Goal: Task Accomplishment & Management: Use online tool/utility

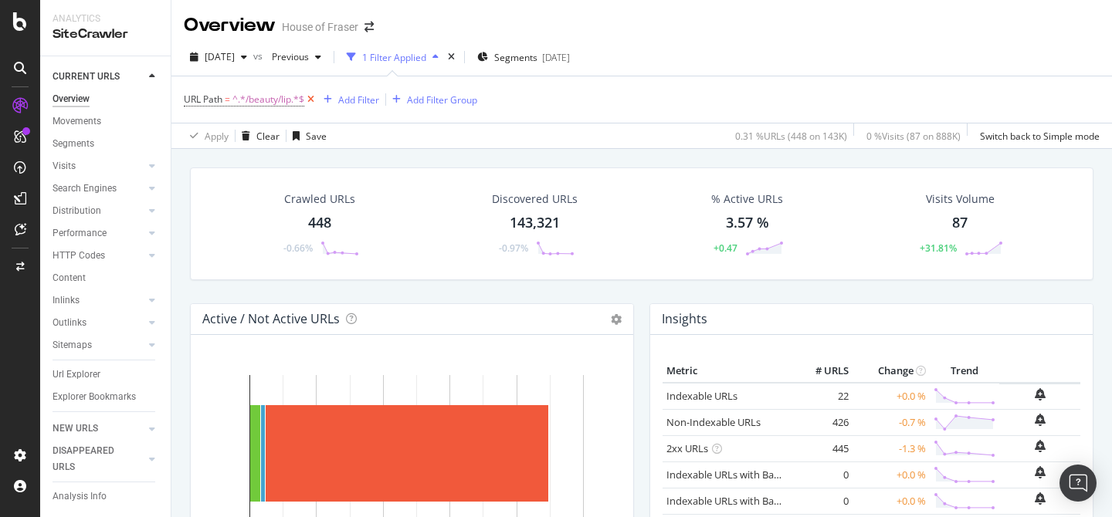
click at [311, 103] on icon at bounding box center [310, 99] width 13 height 15
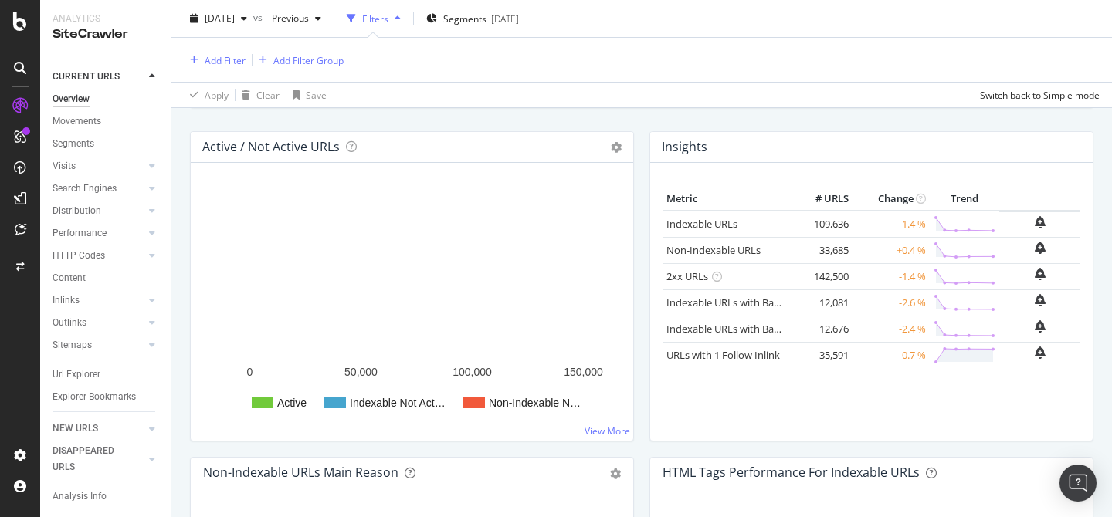
scroll to position [171, 0]
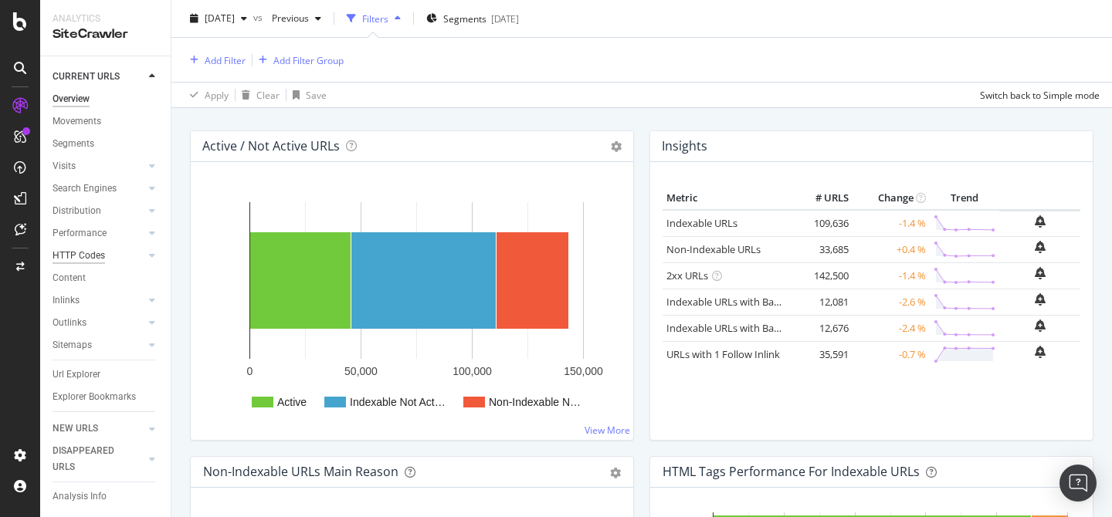
click at [84, 251] on div "HTTP Codes" at bounding box center [79, 256] width 53 height 16
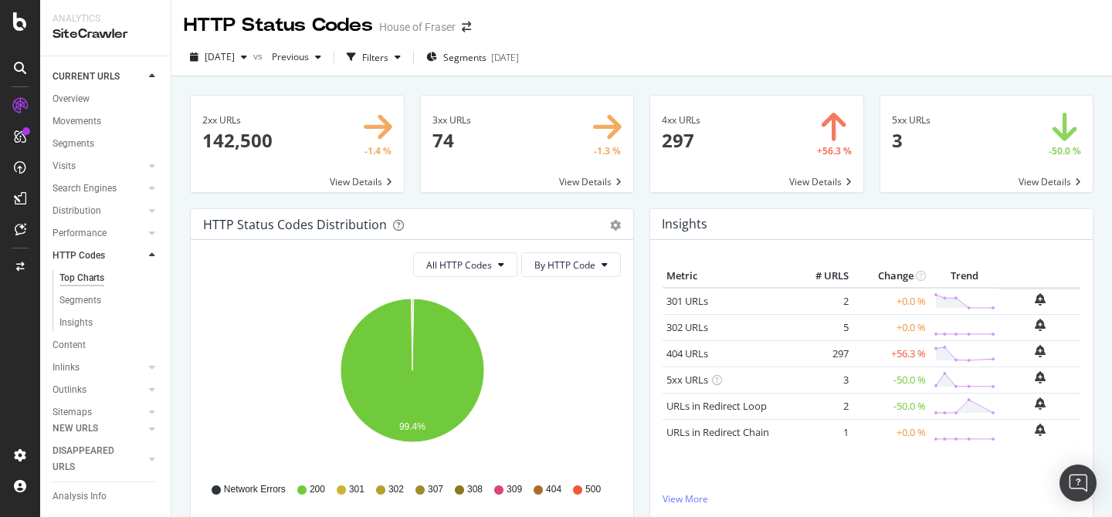
click at [675, 135] on span at bounding box center [756, 144] width 213 height 97
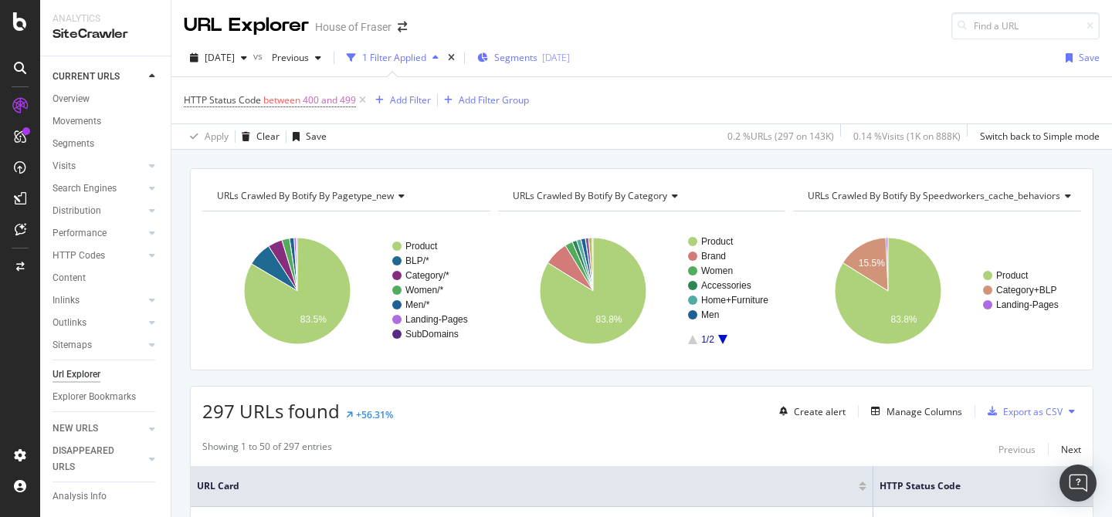
click at [537, 56] on span "Segments" at bounding box center [515, 57] width 43 height 13
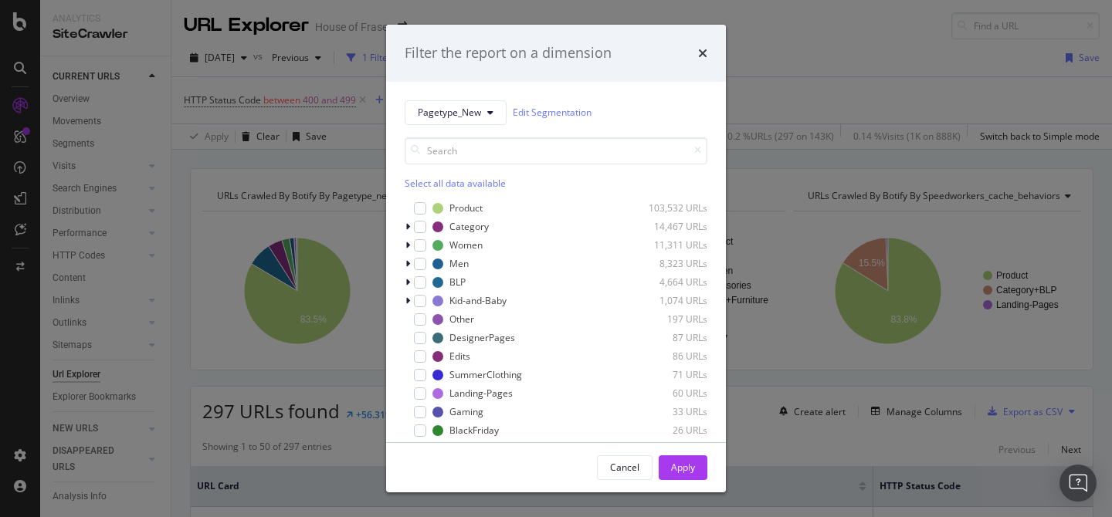
click at [457, 178] on div "Select all data available" at bounding box center [556, 183] width 303 height 13
click at [425, 200] on div "Product 103,532 URLs Category 14,467 URLs Women 11,311 URLs Men 8,323 URLs BLP …" at bounding box center [556, 340] width 303 height 284
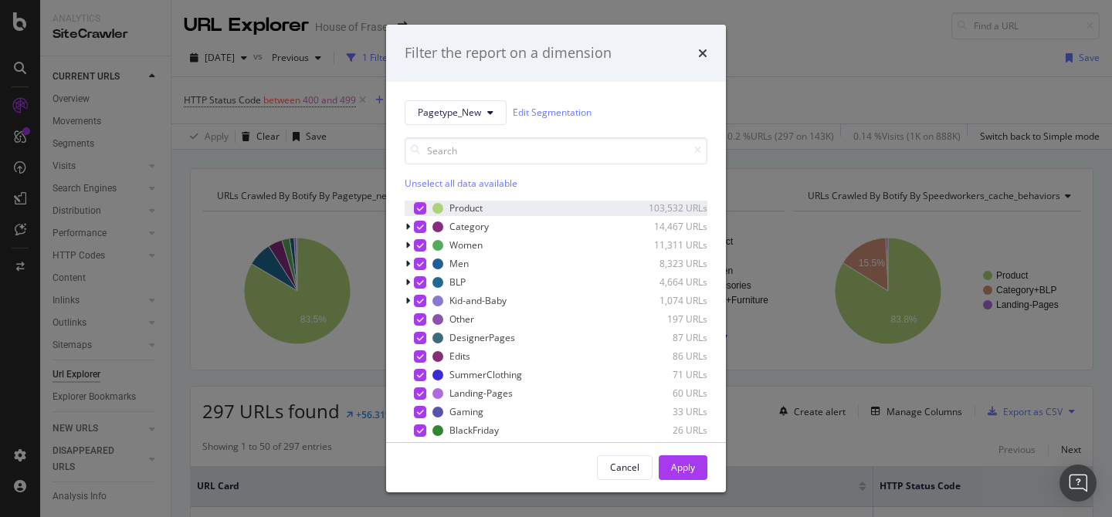
click at [417, 208] on icon "modal" at bounding box center [420, 209] width 7 height 8
click at [696, 476] on button "Apply" at bounding box center [683, 468] width 49 height 25
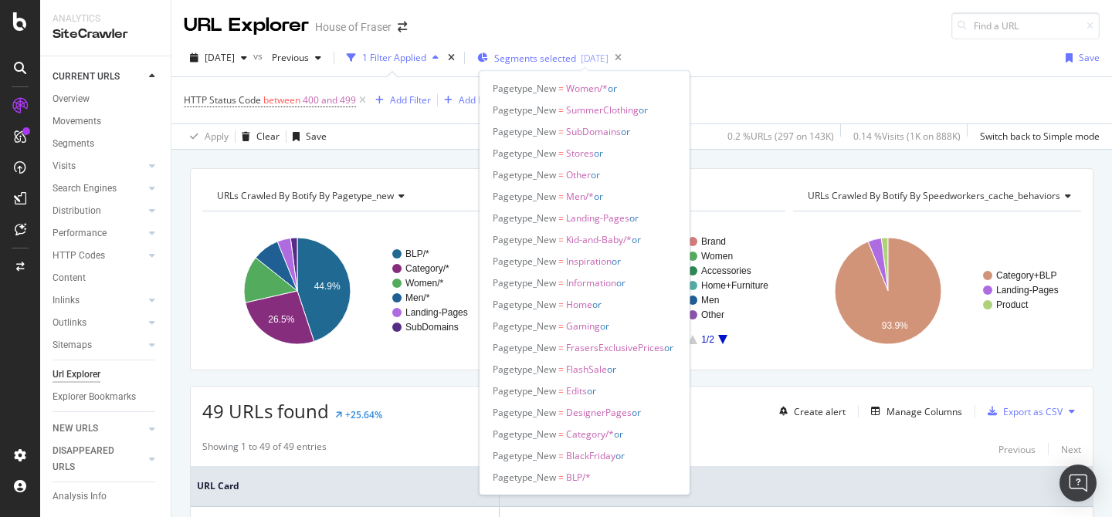
click at [560, 56] on span "Segments selected" at bounding box center [535, 58] width 82 height 13
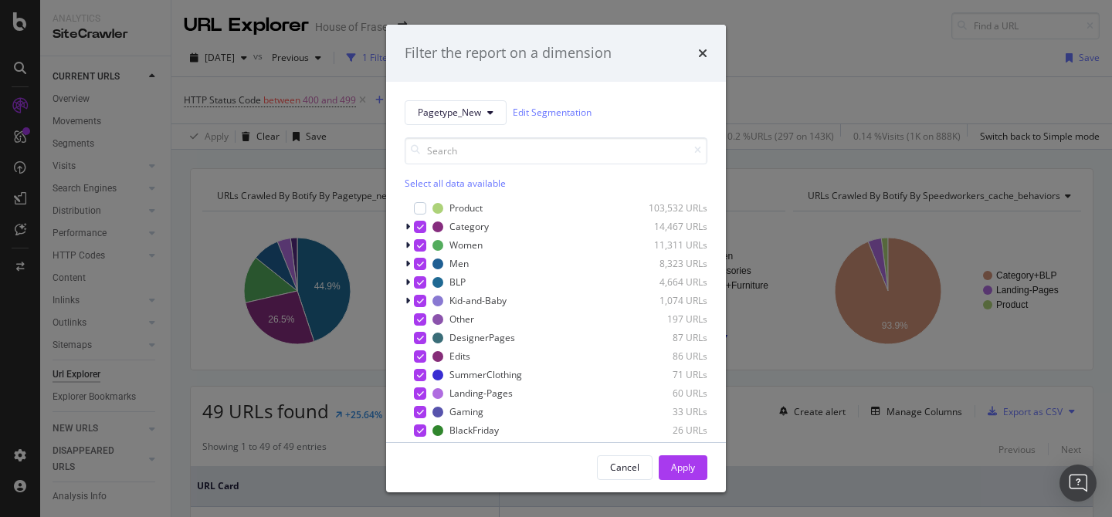
click at [431, 184] on div "Select all data available" at bounding box center [556, 183] width 303 height 13
click at [429, 179] on div "Unselect all data available" at bounding box center [556, 183] width 303 height 13
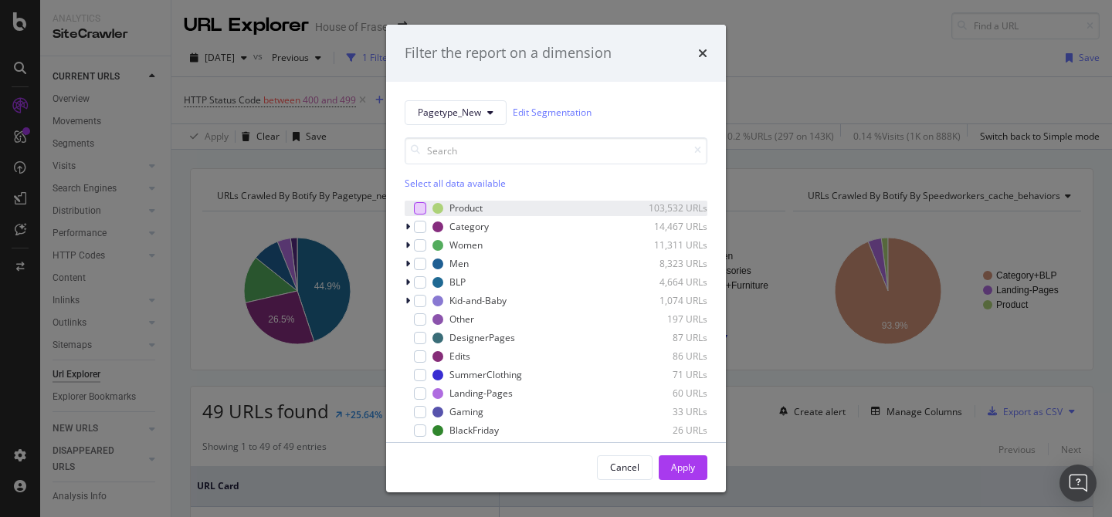
click at [420, 209] on div "modal" at bounding box center [420, 208] width 12 height 12
click at [686, 466] on div "Apply" at bounding box center [683, 467] width 24 height 13
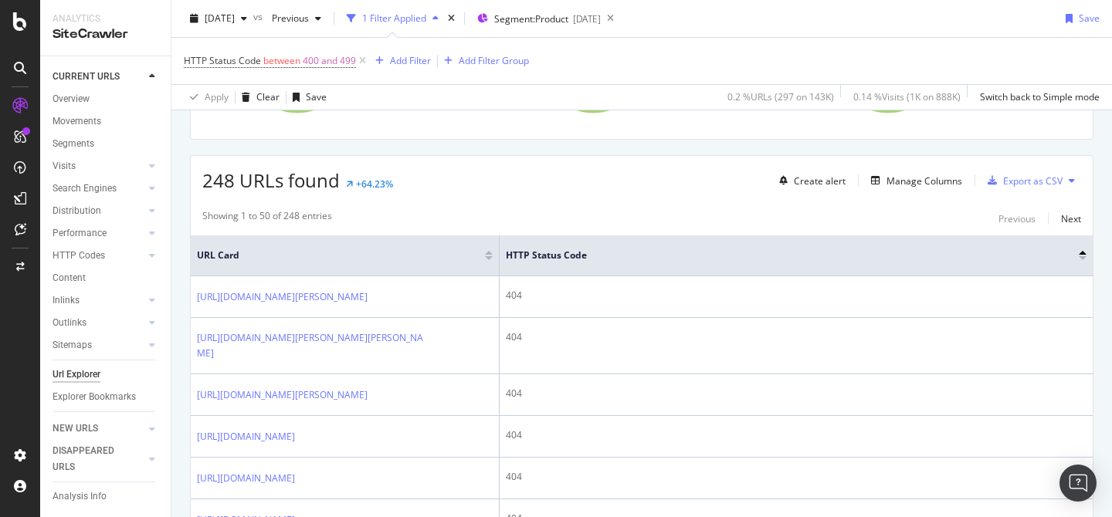
scroll to position [235, 0]
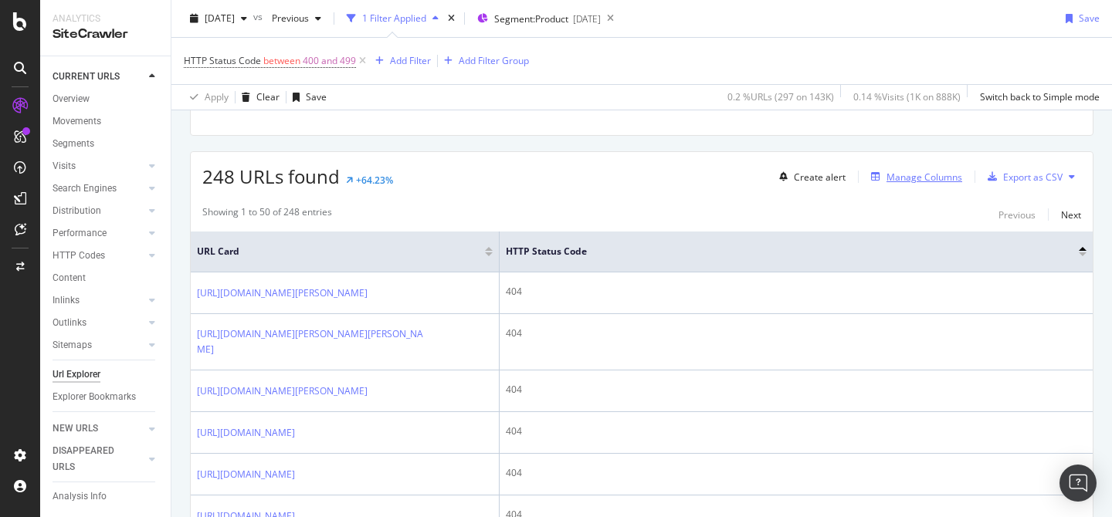
click at [940, 178] on div "Manage Columns" at bounding box center [924, 177] width 76 height 13
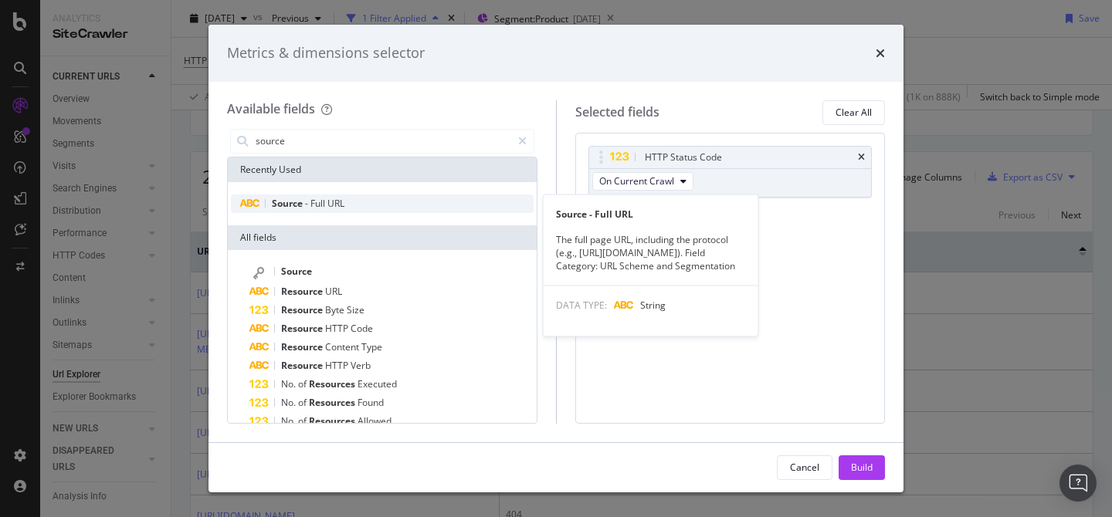
type input "source"
click at [334, 198] on span "URL" at bounding box center [335, 203] width 17 height 13
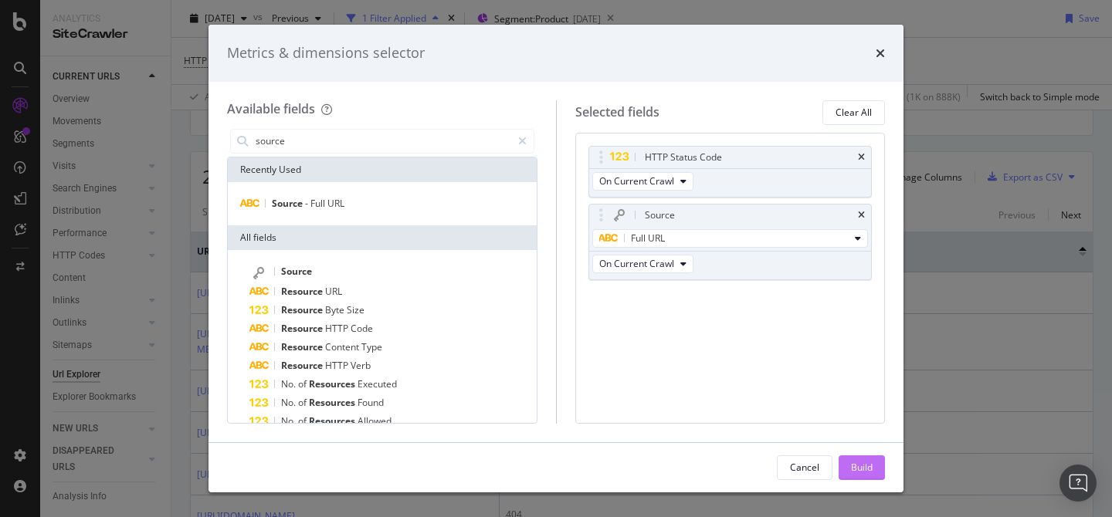
click at [853, 469] on div "Build" at bounding box center [862, 467] width 22 height 13
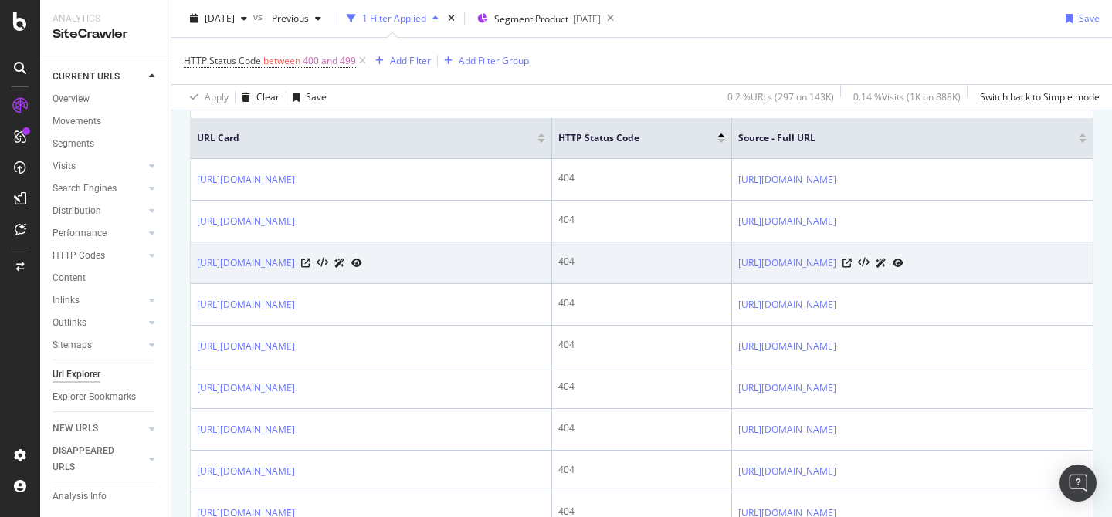
scroll to position [264, 0]
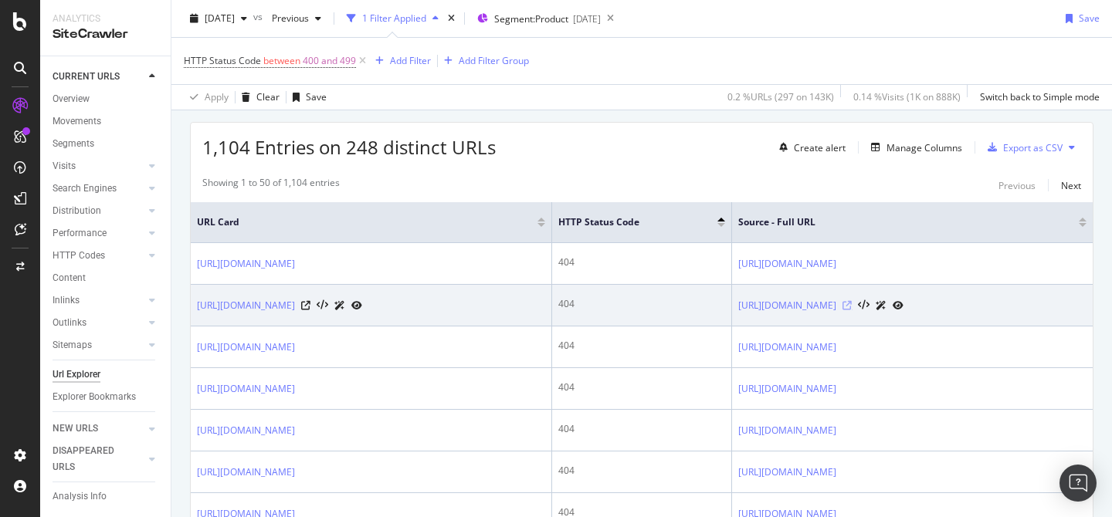
click at [852, 310] on icon at bounding box center [846, 305] width 9 height 9
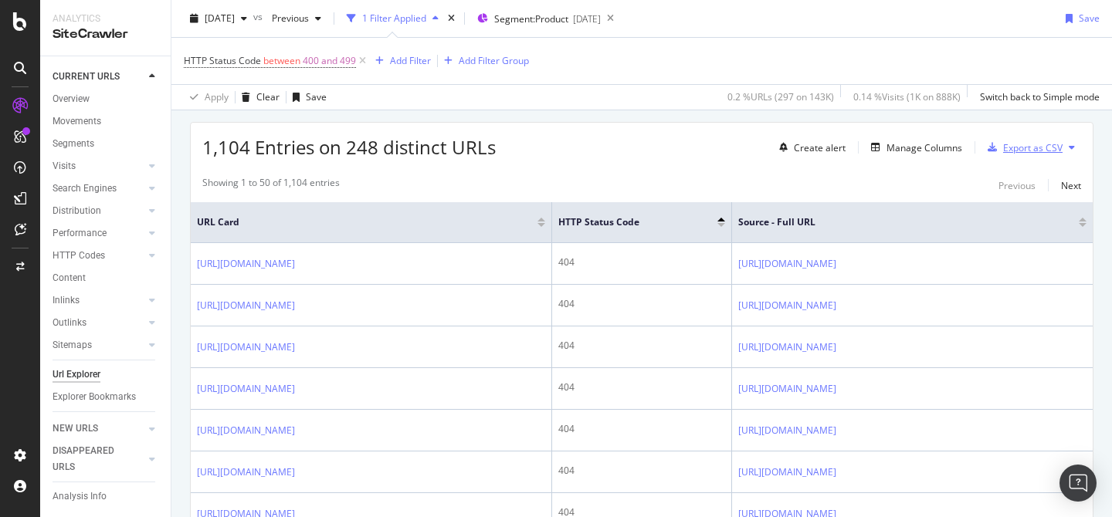
click at [1022, 146] on div "Export as CSV" at bounding box center [1032, 147] width 59 height 13
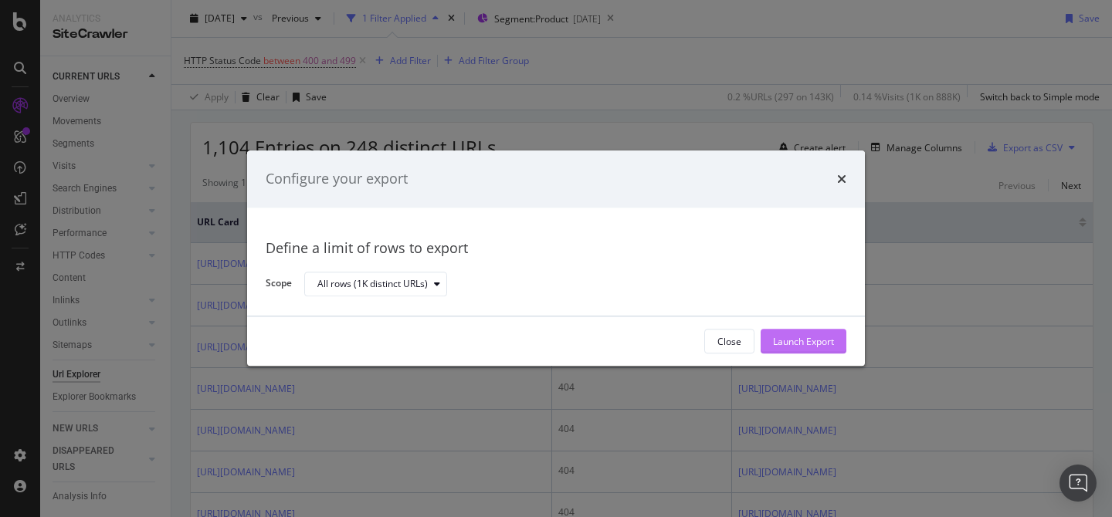
click at [792, 339] on div "Launch Export" at bounding box center [803, 341] width 61 height 13
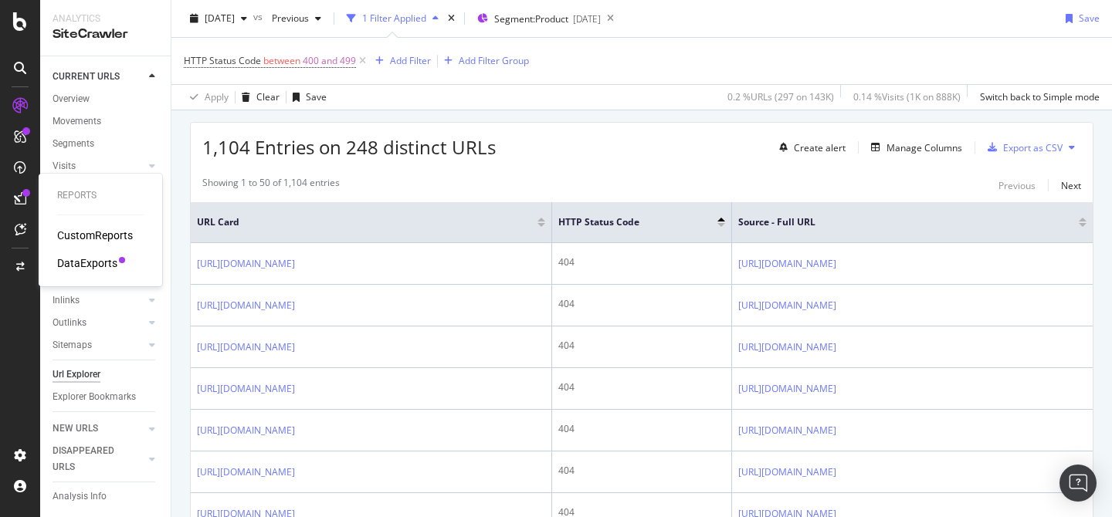
click at [89, 267] on div "DataExports" at bounding box center [87, 263] width 60 height 15
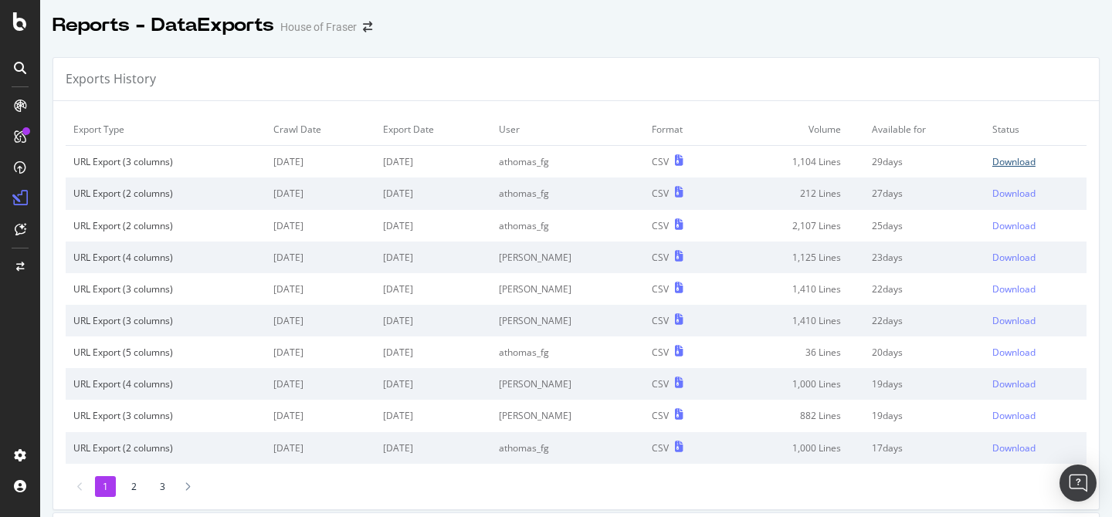
click at [998, 157] on div "Download" at bounding box center [1013, 161] width 43 height 13
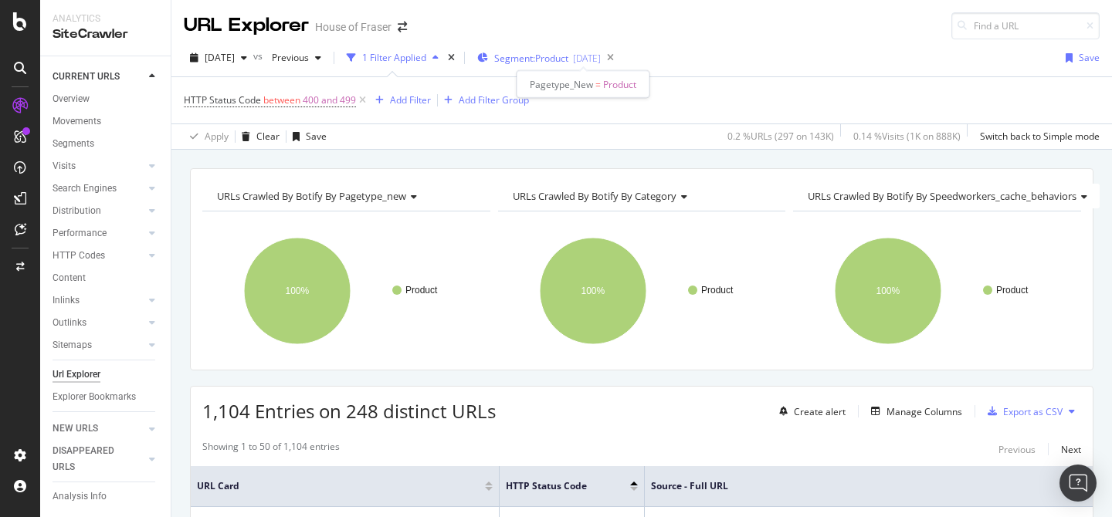
click at [601, 53] on div "[DATE]" at bounding box center [587, 58] width 28 height 13
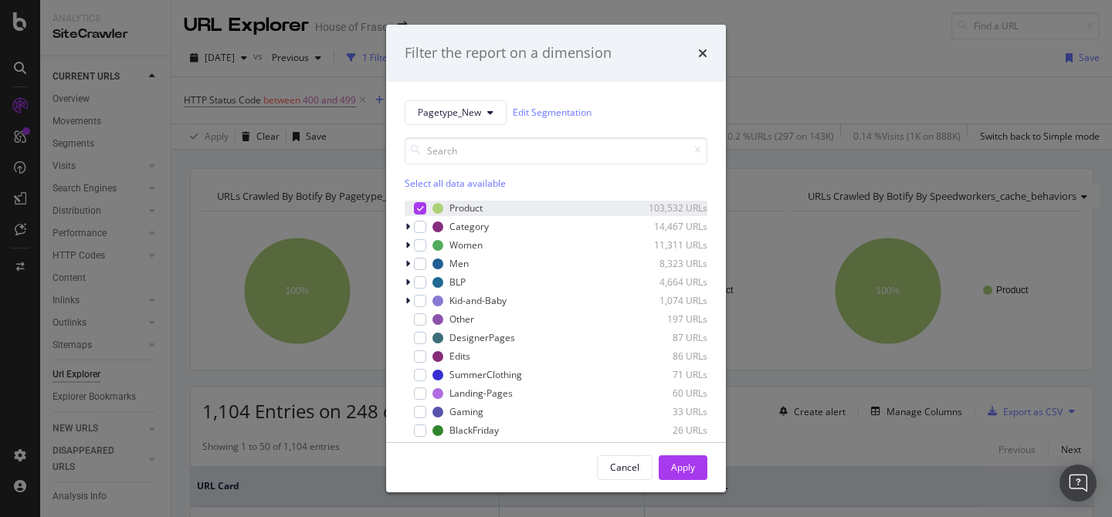
click at [419, 207] on icon "modal" at bounding box center [420, 209] width 7 height 8
click at [442, 180] on div "Select all data available" at bounding box center [556, 183] width 303 height 13
click at [414, 207] on div "modal" at bounding box center [420, 208] width 12 height 12
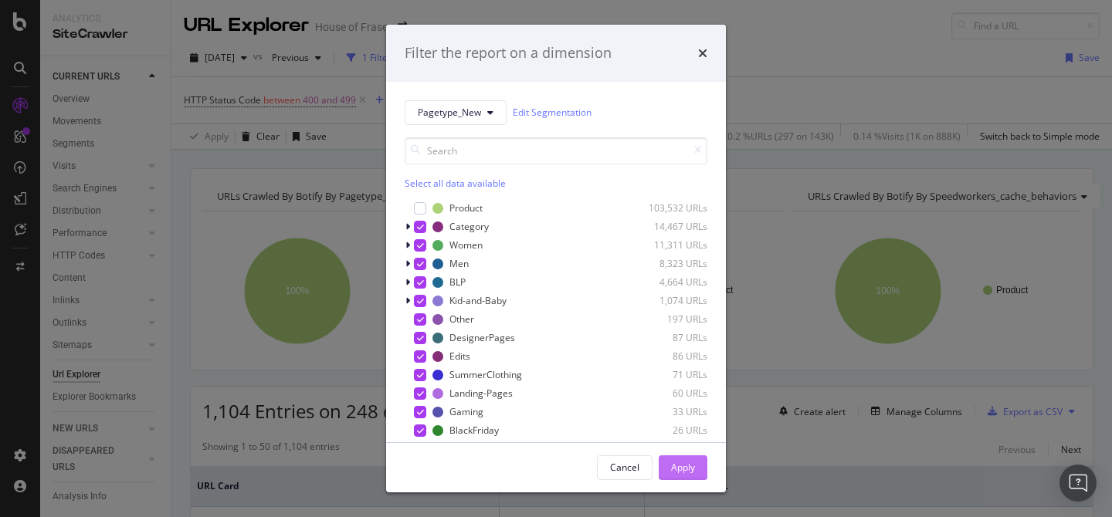
click at [686, 462] on div "Apply" at bounding box center [683, 467] width 24 height 13
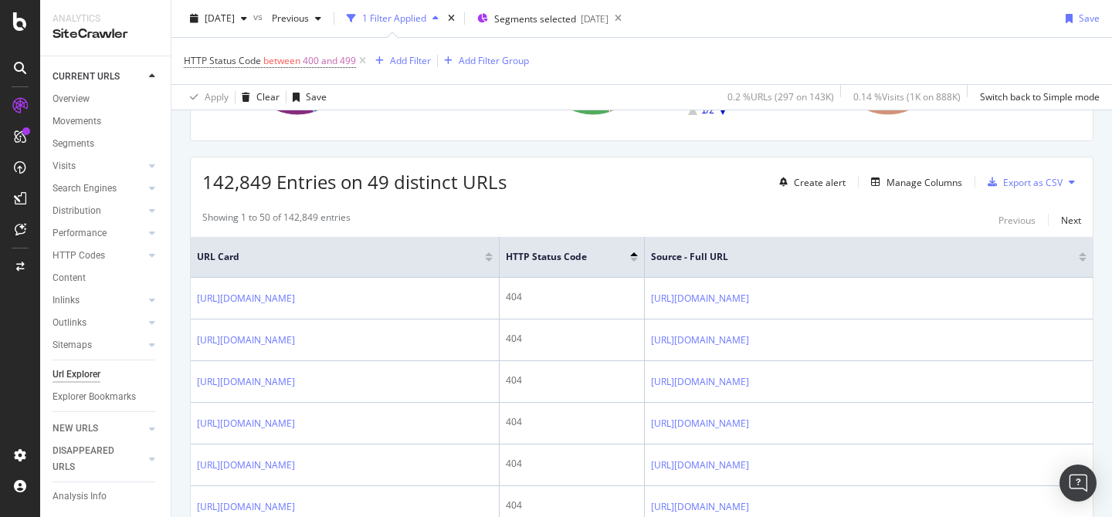
scroll to position [228, 0]
click at [928, 187] on div "Manage Columns" at bounding box center [924, 184] width 76 height 13
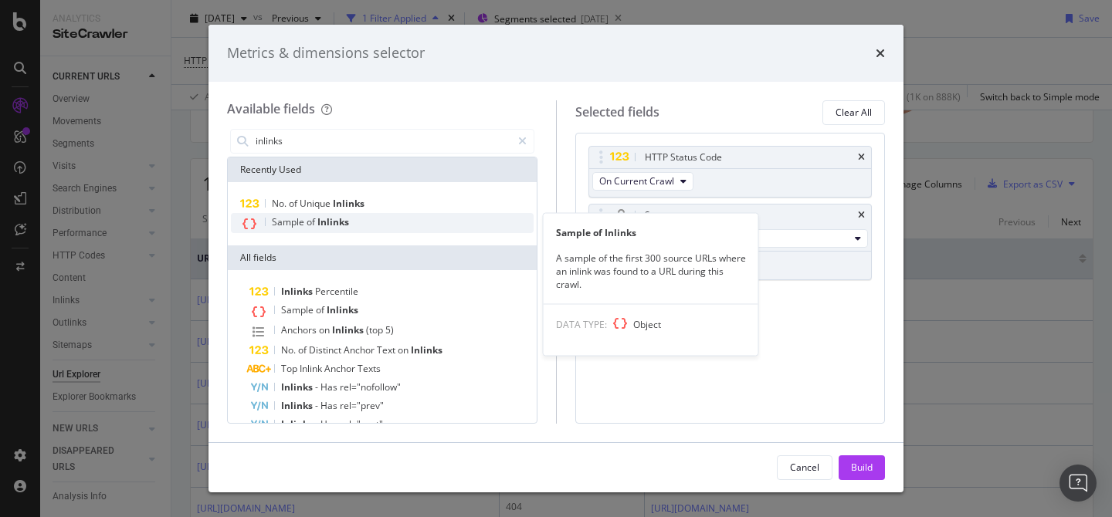
type input "inlinks"
click at [360, 217] on div "Sample of Inlinks" at bounding box center [382, 223] width 303 height 20
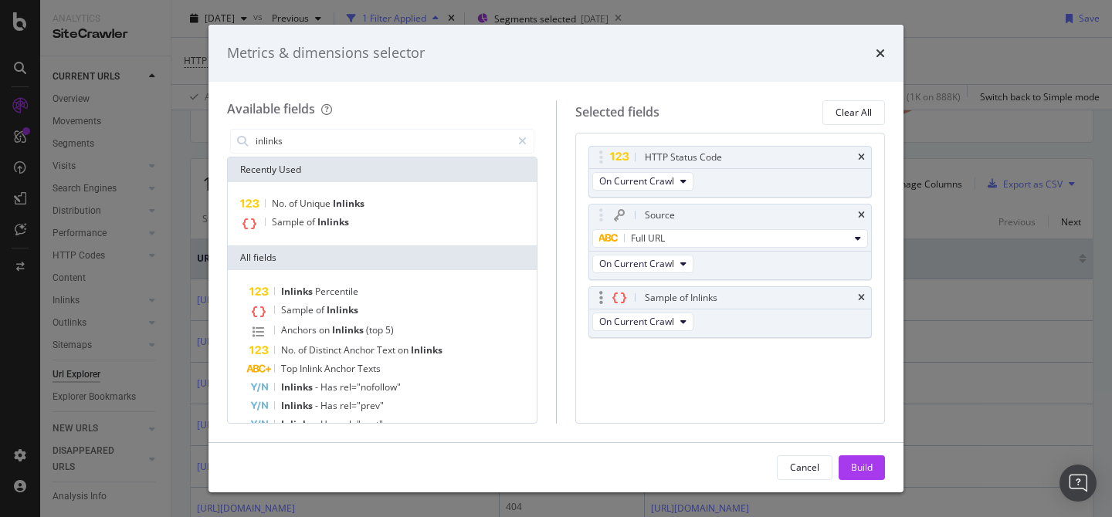
click at [865, 297] on div "Sample of Inlinks" at bounding box center [730, 298] width 283 height 22
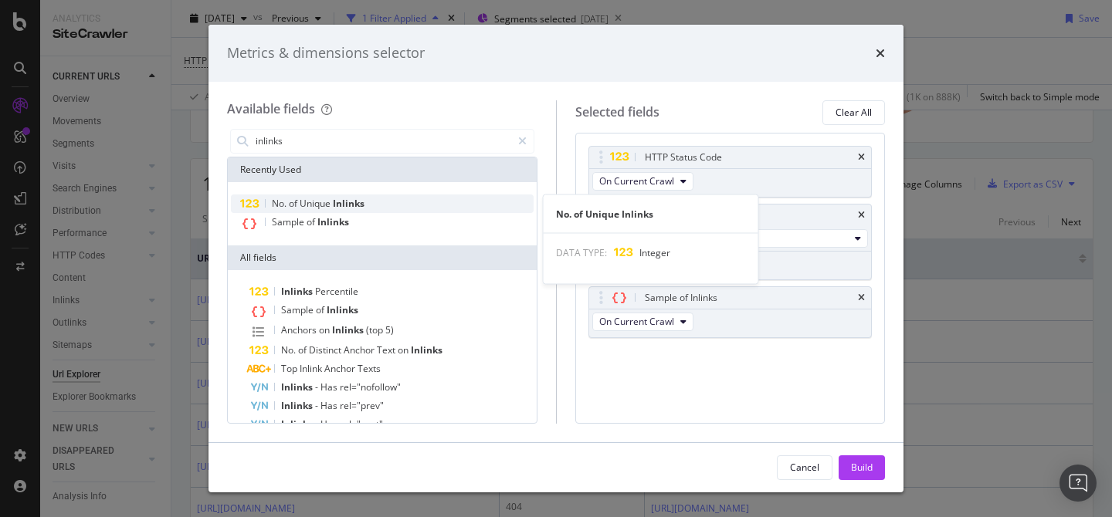
click at [316, 195] on div "No. of Unique Inlinks" at bounding box center [382, 204] width 303 height 19
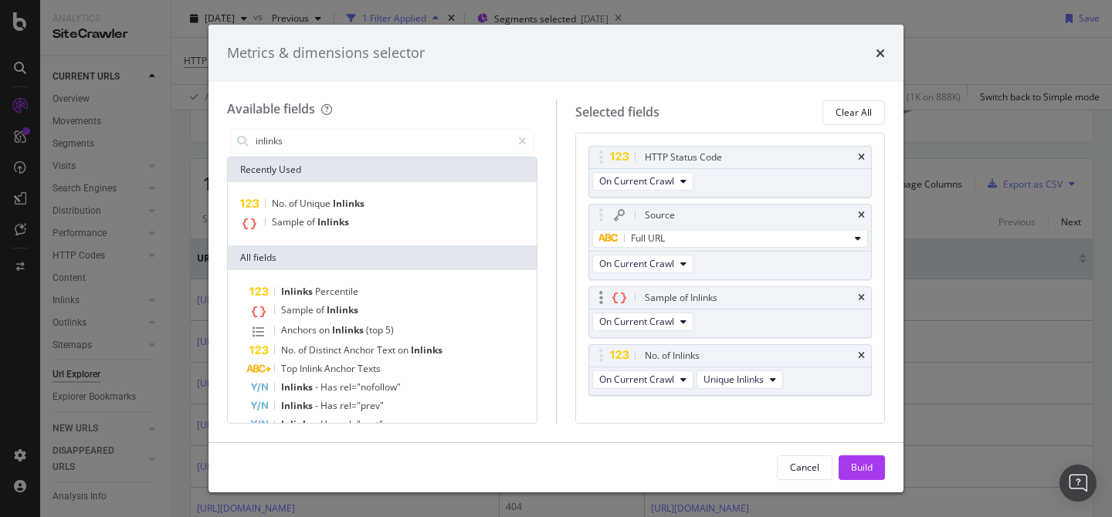
click at [857, 297] on div "Sample of Inlinks" at bounding box center [730, 298] width 283 height 22
click at [860, 299] on icon "times" at bounding box center [861, 297] width 7 height 9
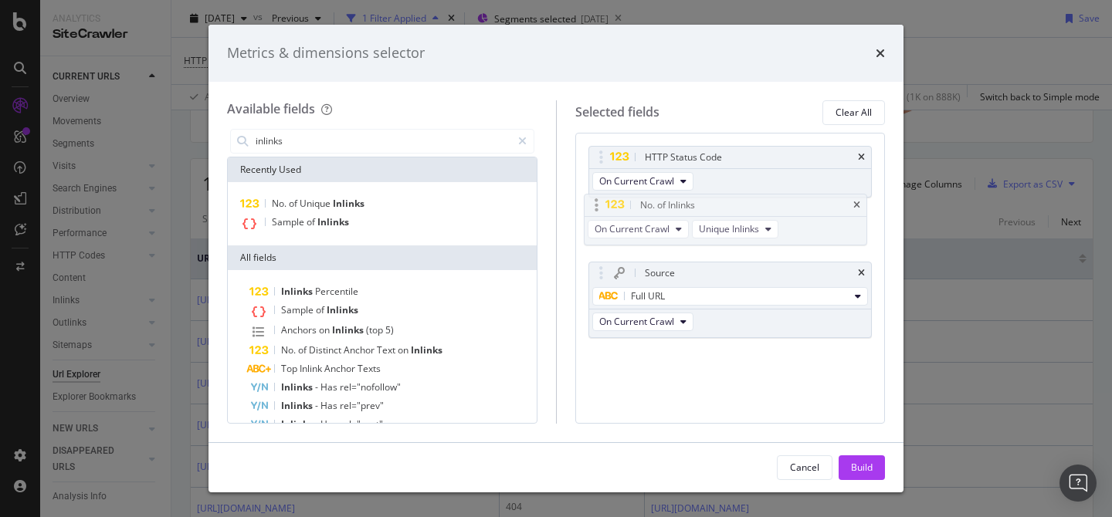
drag, startPoint x: 598, startPoint y: 296, endPoint x: 592, endPoint y: 204, distance: 92.0
click at [592, 204] on body "Analytics SiteCrawler CURRENT URLS Overview Movements Segments Visits Analysis …" at bounding box center [556, 258] width 1112 height 517
click at [858, 469] on div "Build" at bounding box center [862, 467] width 22 height 13
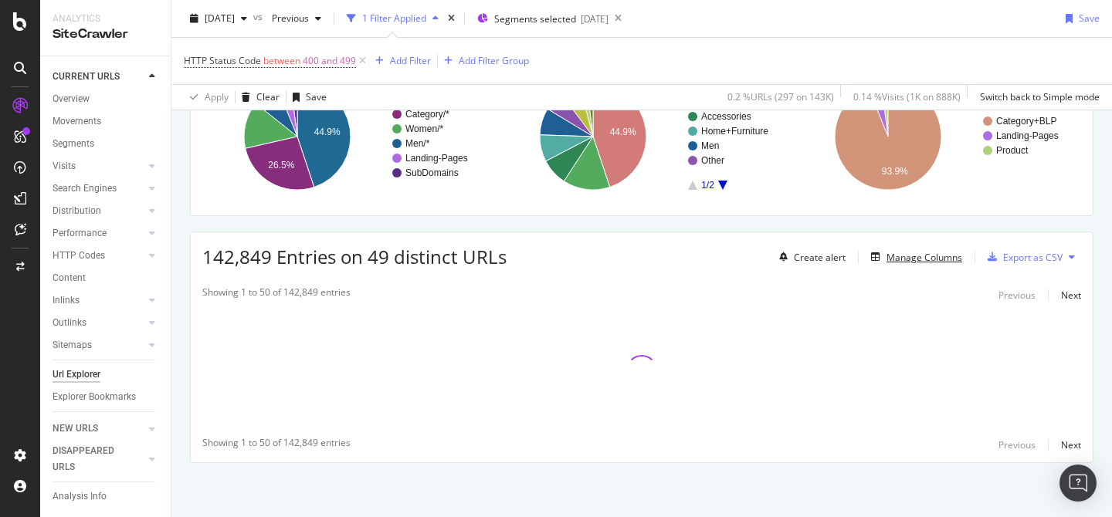
scroll to position [154, 0]
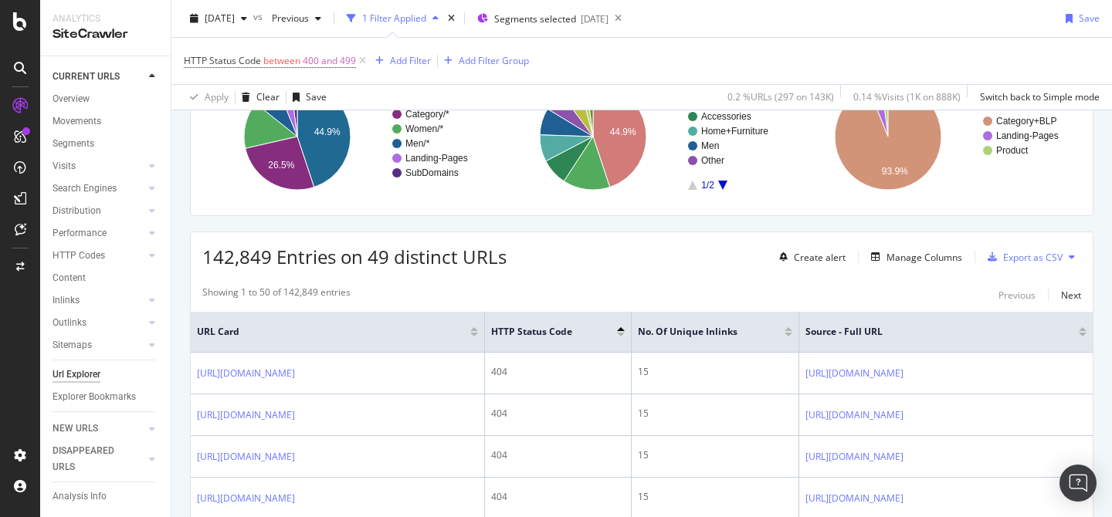
click at [792, 334] on div at bounding box center [789, 335] width 8 height 4
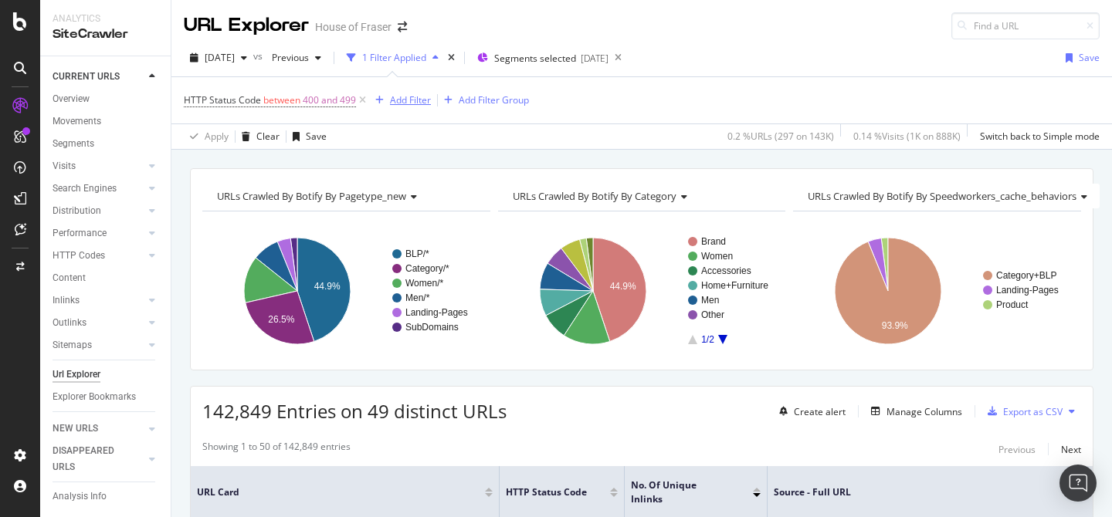
click at [403, 94] on div "Add Filter" at bounding box center [410, 99] width 41 height 13
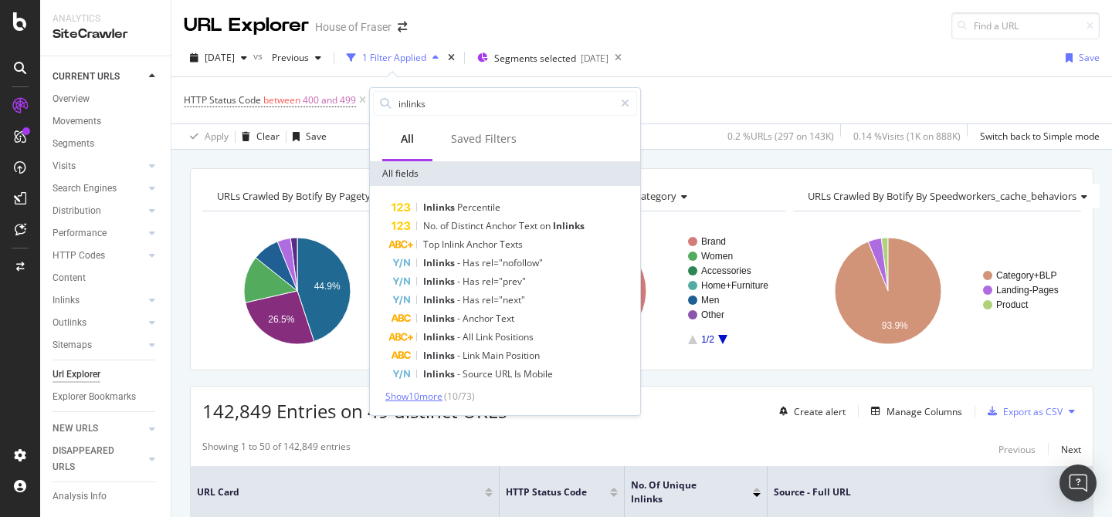
type input "inlinks"
click at [428, 400] on span "Show 10 more" at bounding box center [413, 396] width 57 height 13
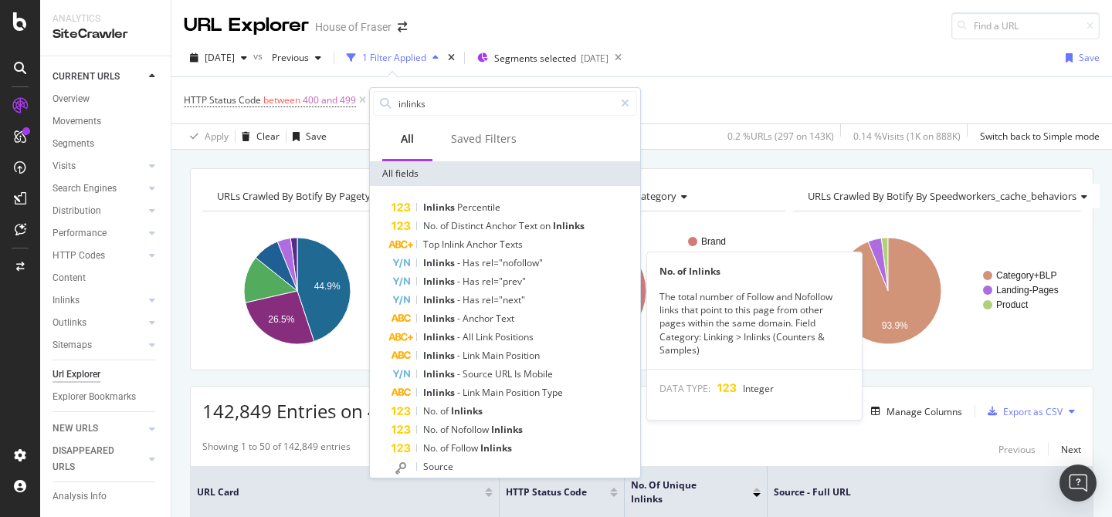
click at [438, 414] on span "No." at bounding box center [431, 411] width 17 height 13
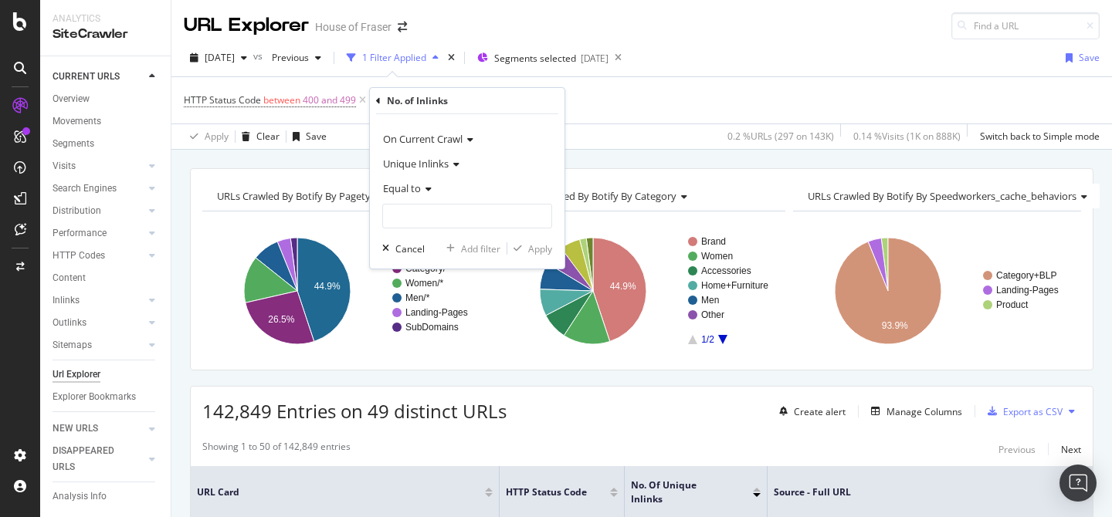
click at [422, 185] on icon at bounding box center [426, 189] width 11 height 9
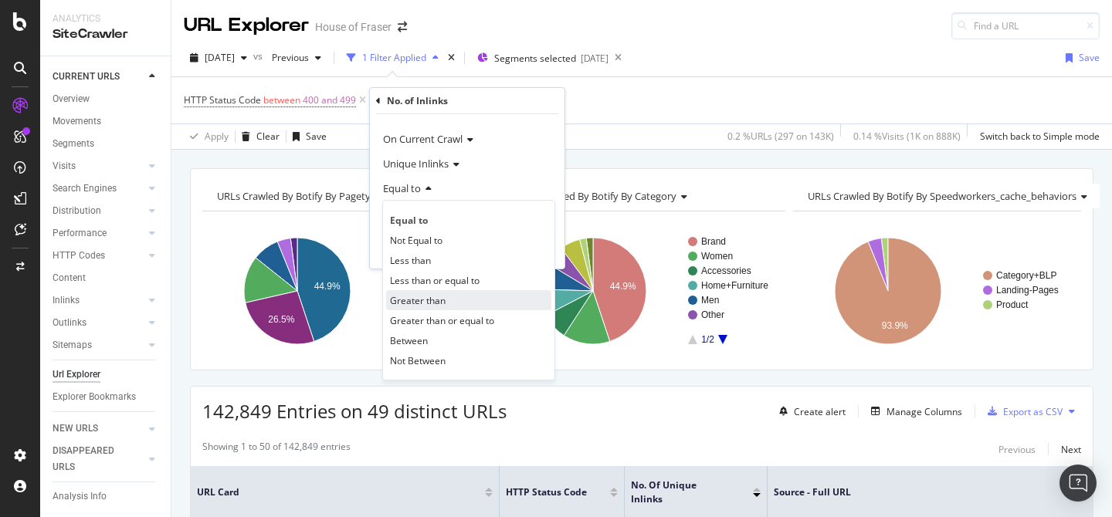
click at [446, 300] on div "Greater than" at bounding box center [468, 300] width 165 height 20
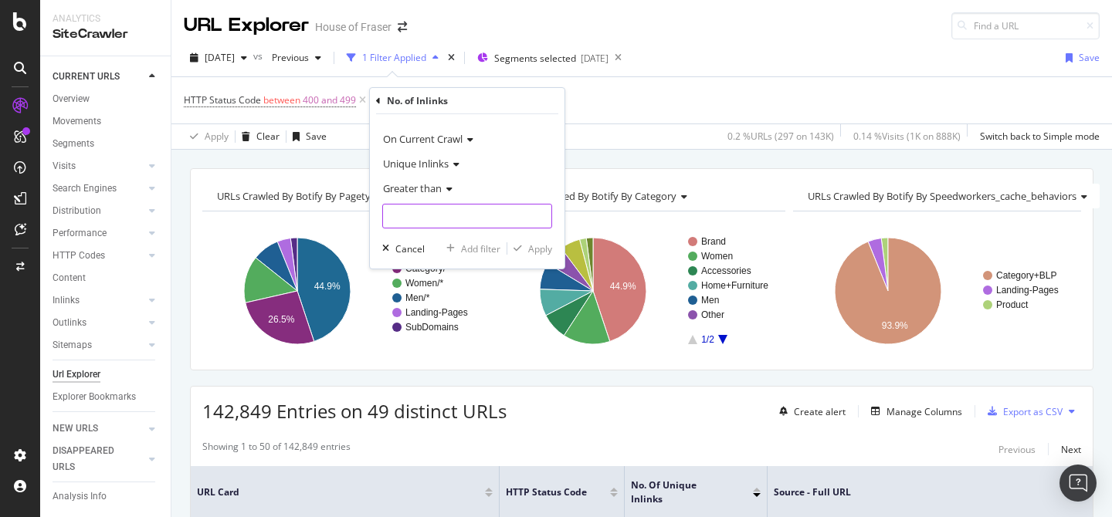
click at [463, 217] on input "number" at bounding box center [467, 216] width 170 height 25
type input "10000"
click at [538, 246] on div "Apply" at bounding box center [540, 248] width 24 height 13
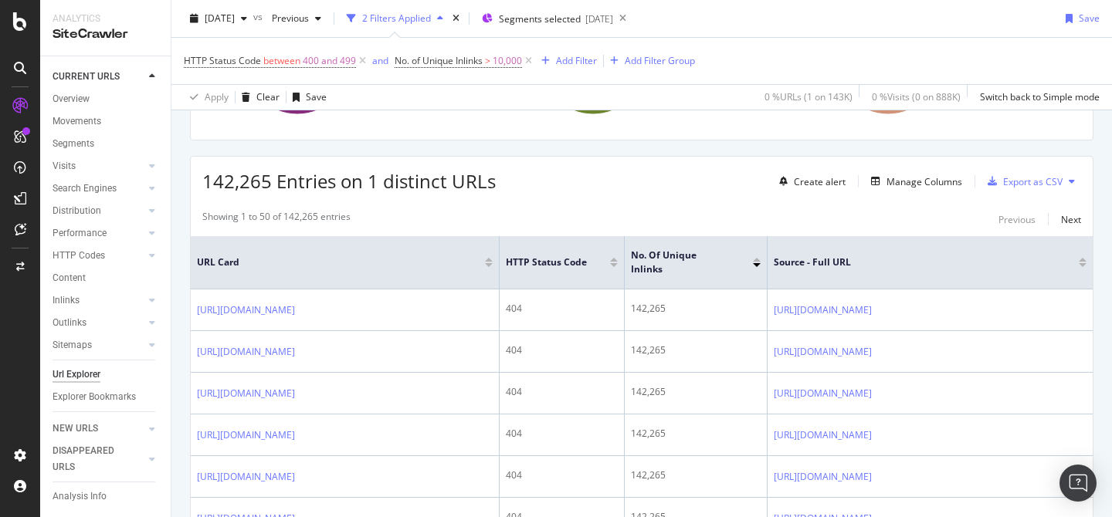
scroll to position [311, 0]
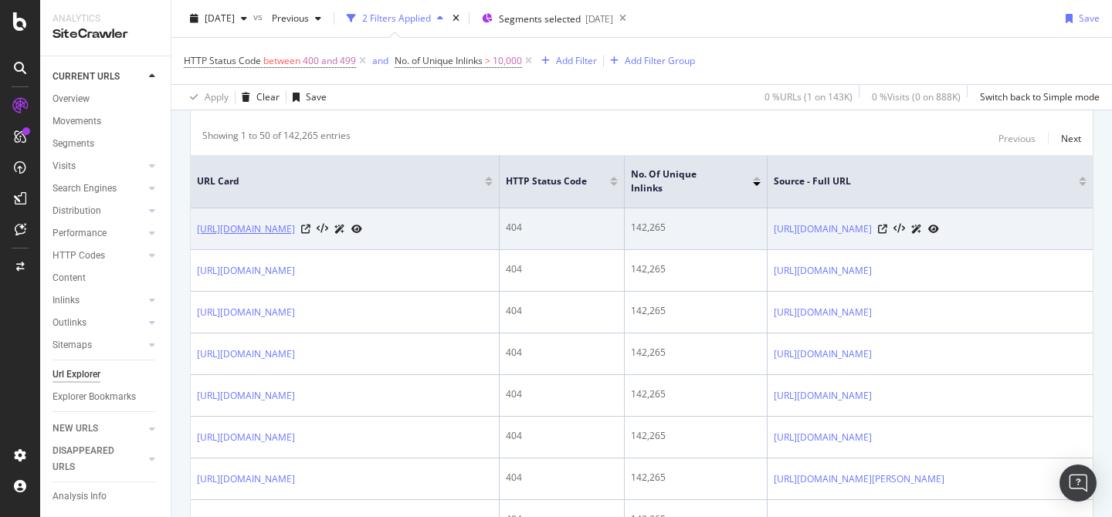
drag, startPoint x: 270, startPoint y: 242, endPoint x: 338, endPoint y: 215, distance: 72.8
click at [338, 215] on td "https://www.houseoffraser.co.uk/sale/kids/outlet-promotion" at bounding box center [345, 229] width 309 height 42
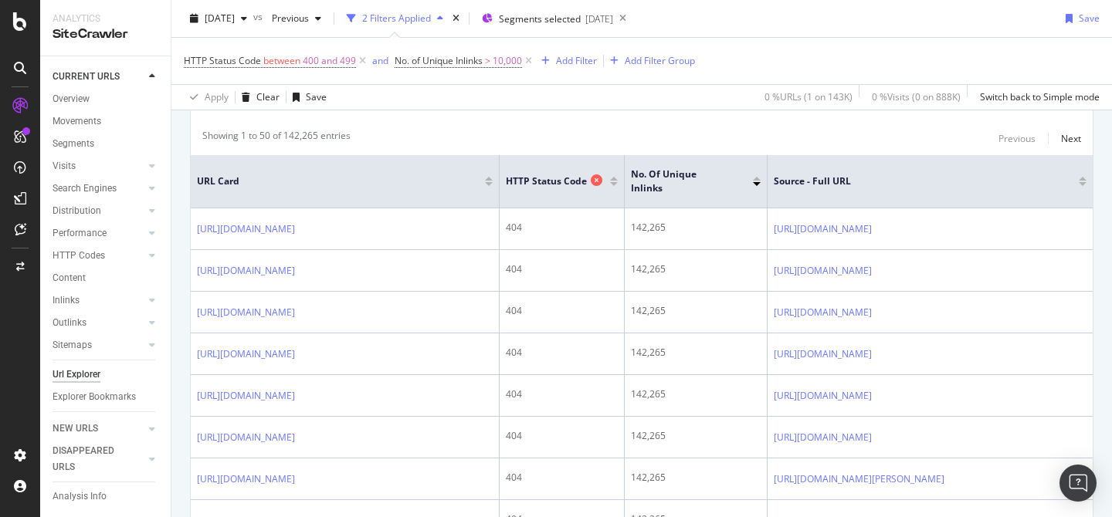
copy link "/sale/kids/outlet-promotion"
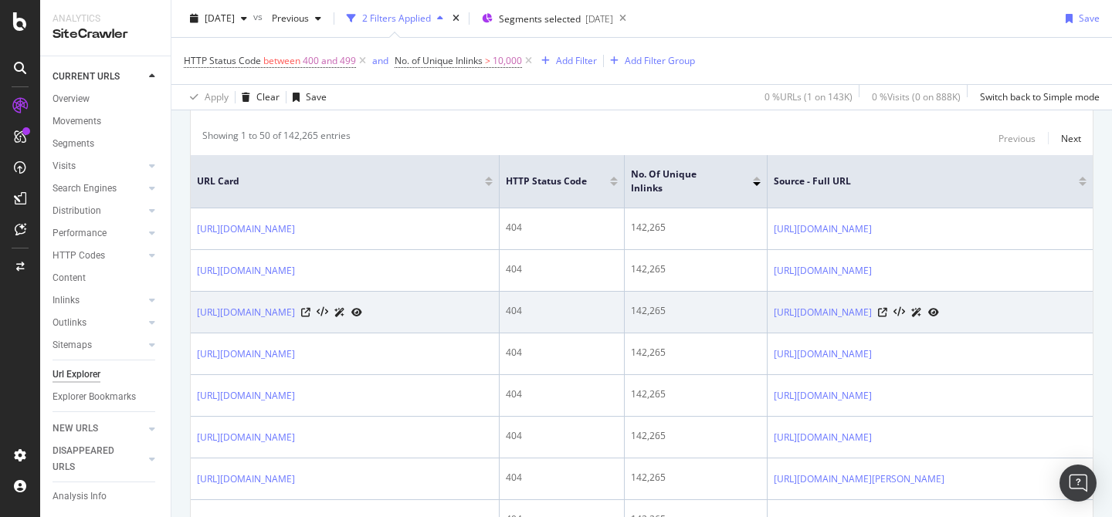
scroll to position [0, 0]
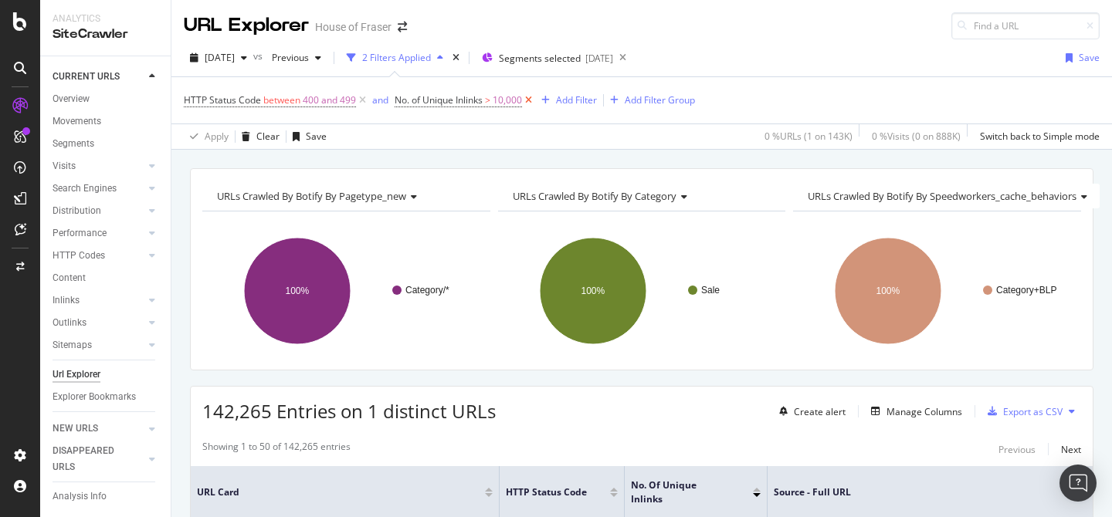
click at [528, 100] on icon at bounding box center [528, 100] width 13 height 15
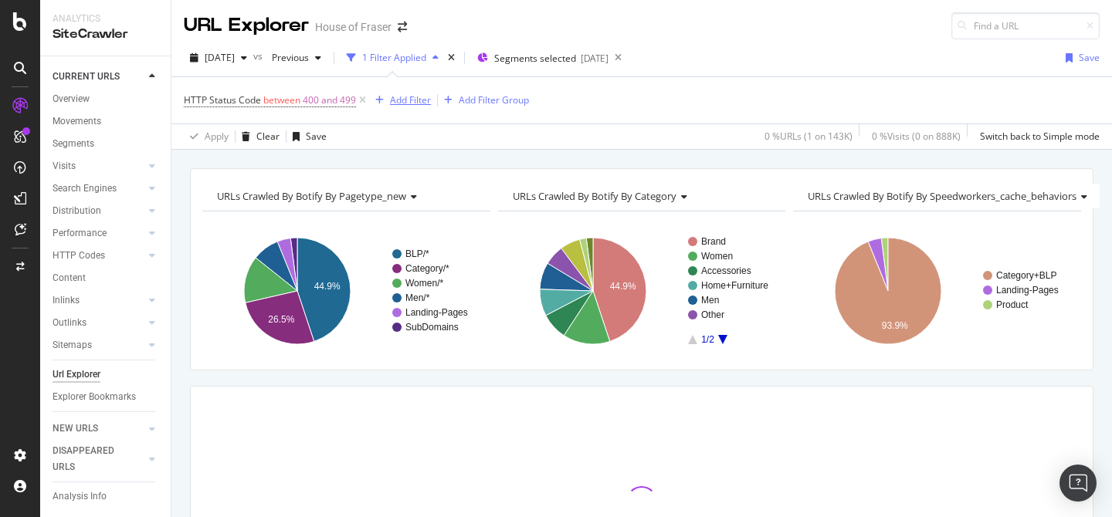
click at [385, 103] on div "button" at bounding box center [379, 100] width 21 height 9
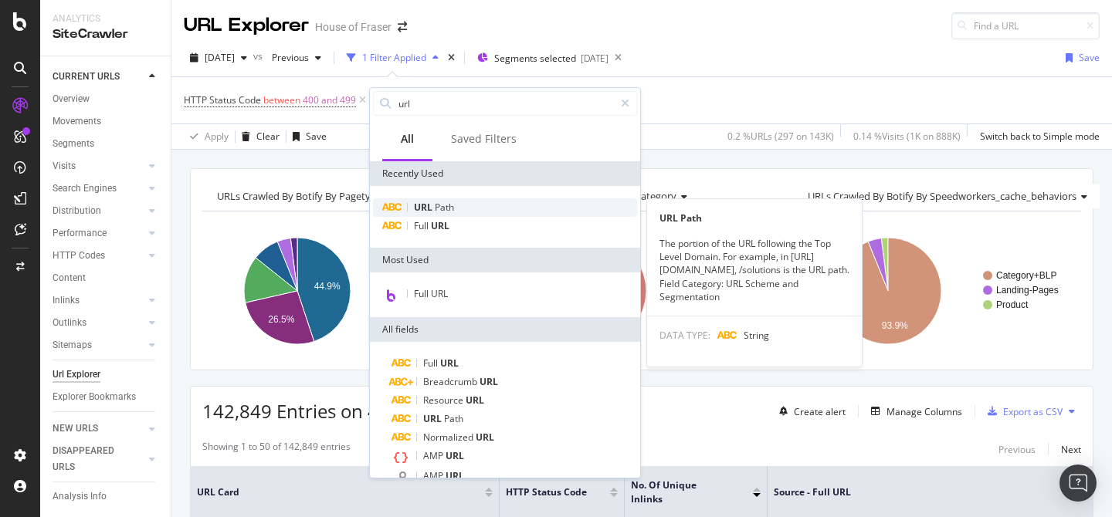
type input "url"
click at [439, 208] on span "Path" at bounding box center [444, 207] width 19 height 13
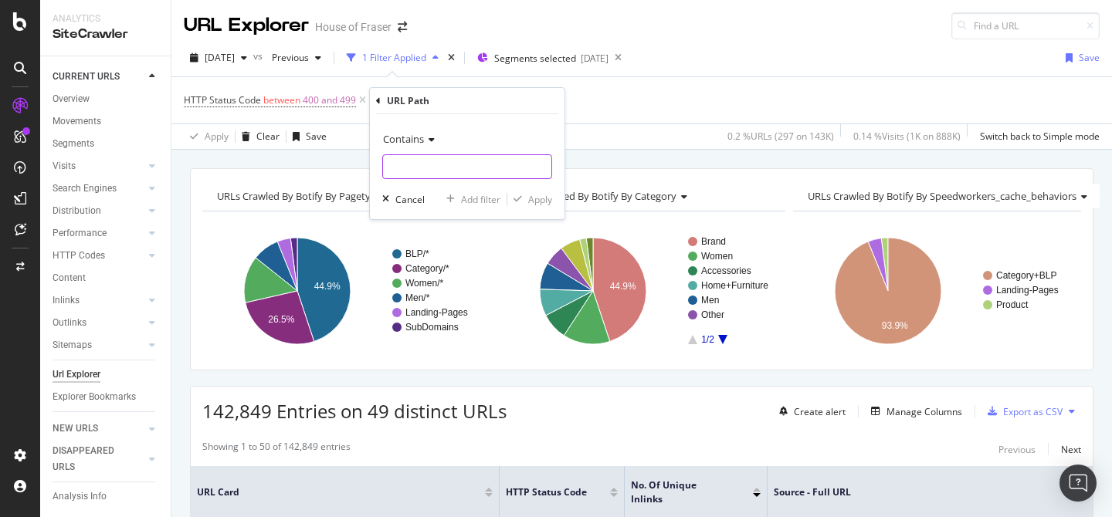
click at [433, 175] on input "text" at bounding box center [467, 166] width 168 height 25
paste input "/sale/kids/outlet-promotion"
type input "/sale/kids/outlet-promotion"
click at [412, 140] on span "Contains" at bounding box center [403, 139] width 41 height 14
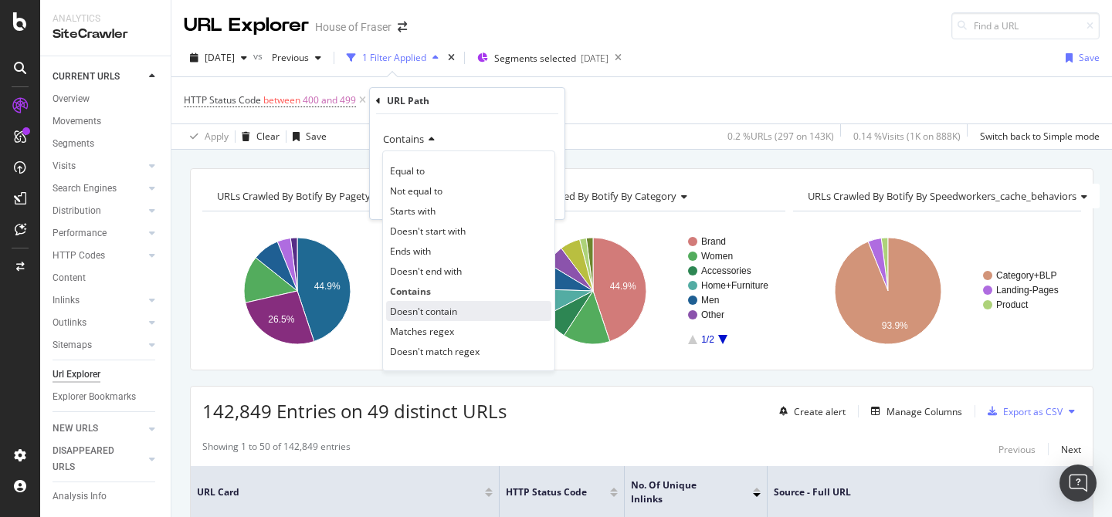
click at [422, 314] on span "Doesn't contain" at bounding box center [423, 311] width 67 height 13
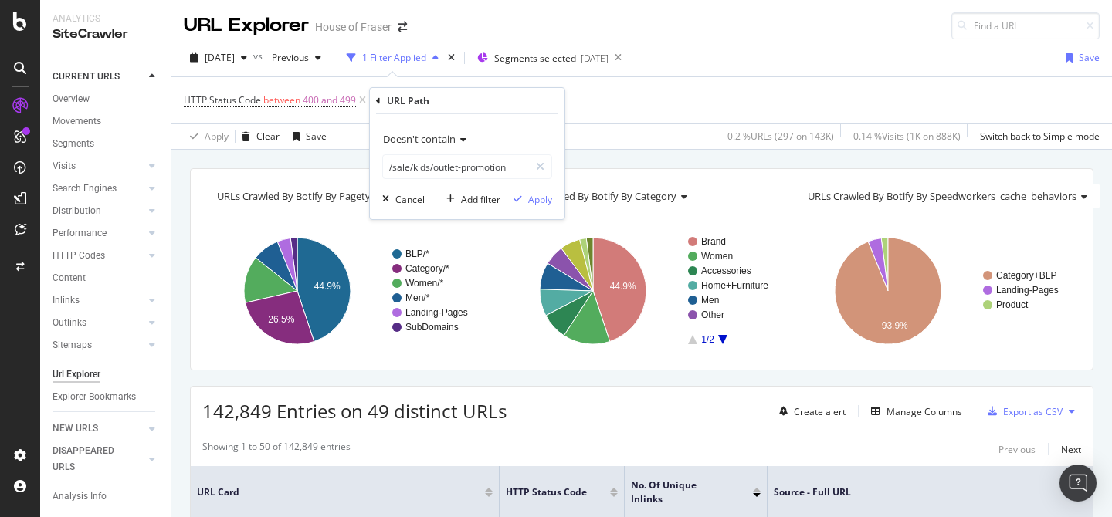
click at [545, 202] on div "Apply" at bounding box center [540, 199] width 24 height 13
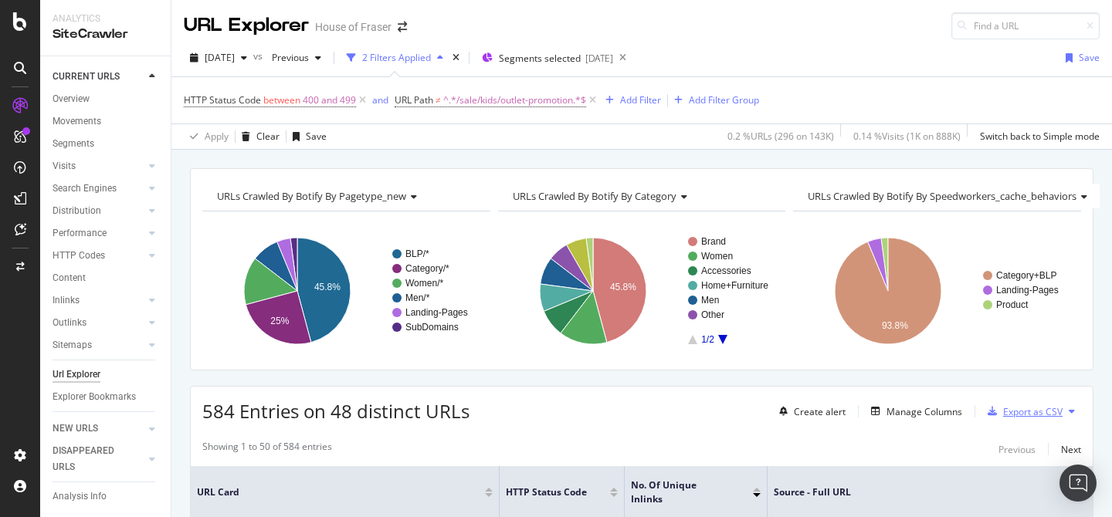
click at [1030, 410] on div "Export as CSV" at bounding box center [1032, 411] width 59 height 13
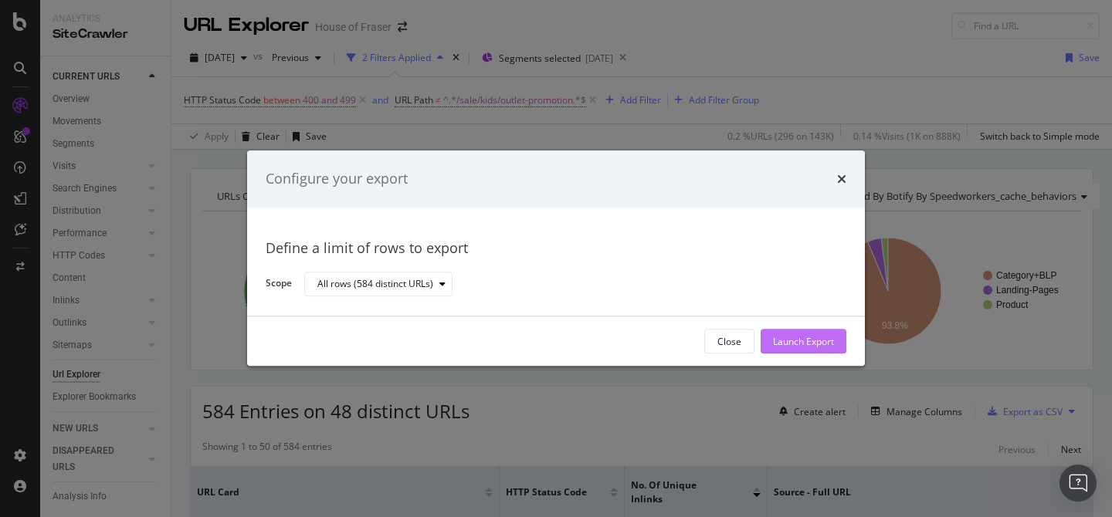
click at [807, 338] on div "Launch Export" at bounding box center [803, 341] width 61 height 13
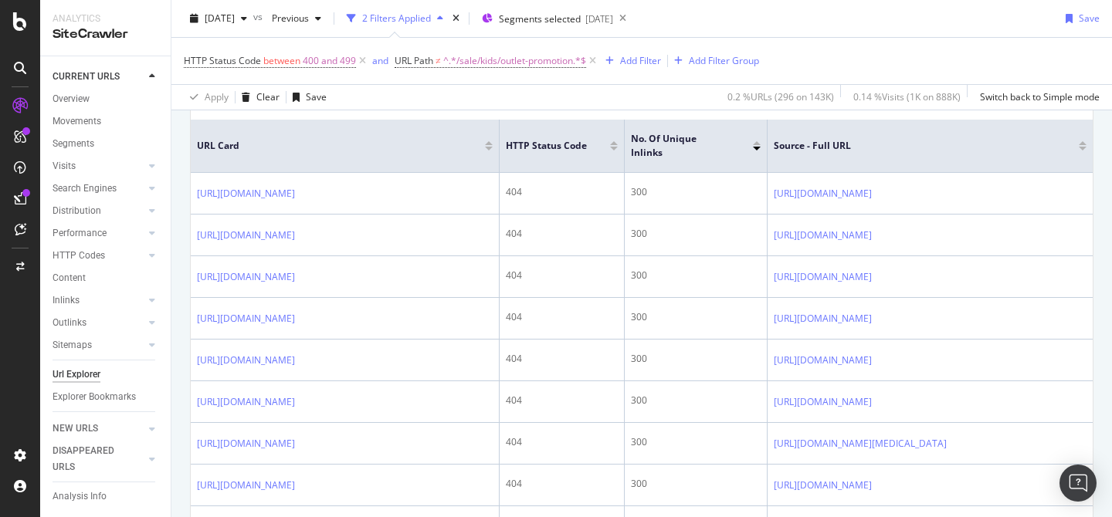
scroll to position [347, 0]
click at [100, 259] on div "DataExports" at bounding box center [87, 263] width 60 height 15
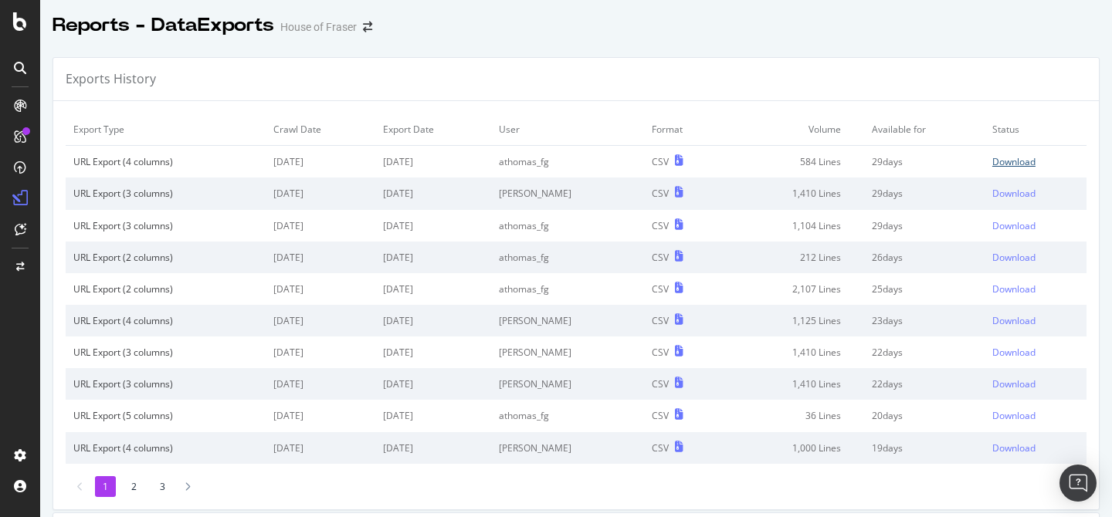
click at [1021, 165] on div "Download" at bounding box center [1013, 161] width 43 height 13
click at [1029, 69] on div "Exports History" at bounding box center [576, 79] width 1046 height 43
click at [624, 42] on div at bounding box center [576, 42] width 1072 height 6
click at [1014, 161] on div "Download" at bounding box center [1013, 161] width 43 height 13
click at [87, 171] on div "ActionBoard" at bounding box center [87, 173] width 60 height 15
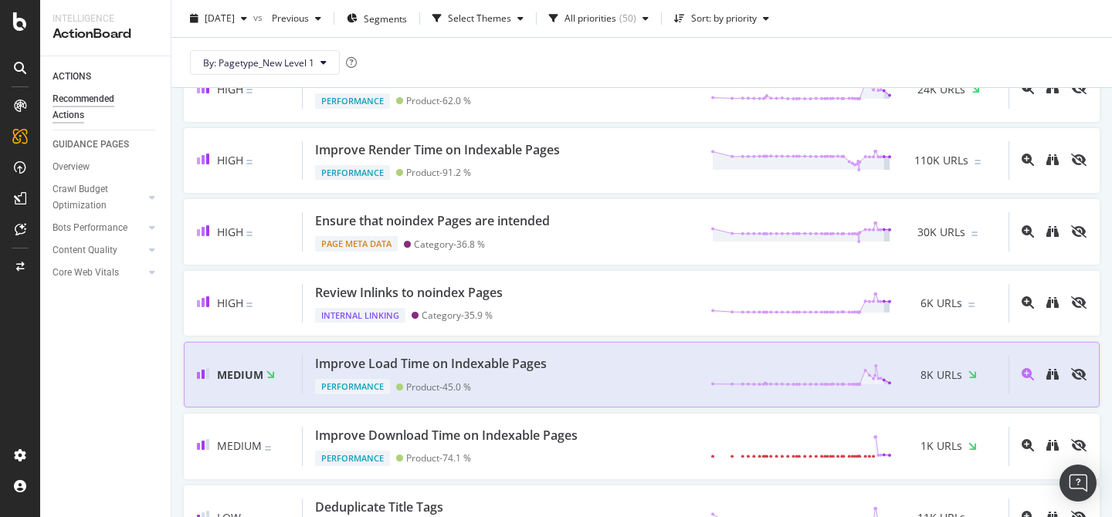
scroll to position [221, 0]
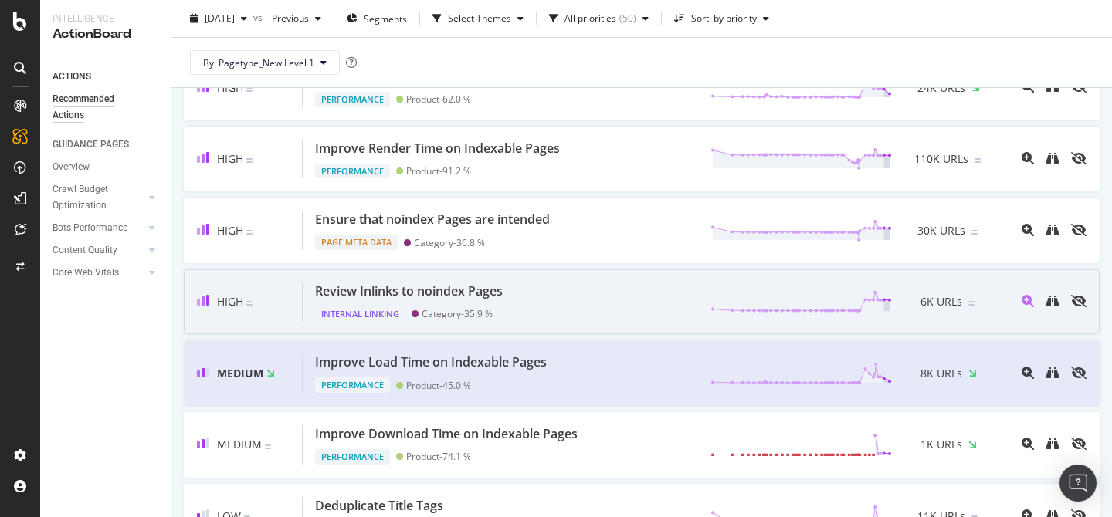
click at [438, 283] on div "Review Inlinks to noindex Pages" at bounding box center [409, 292] width 188 height 18
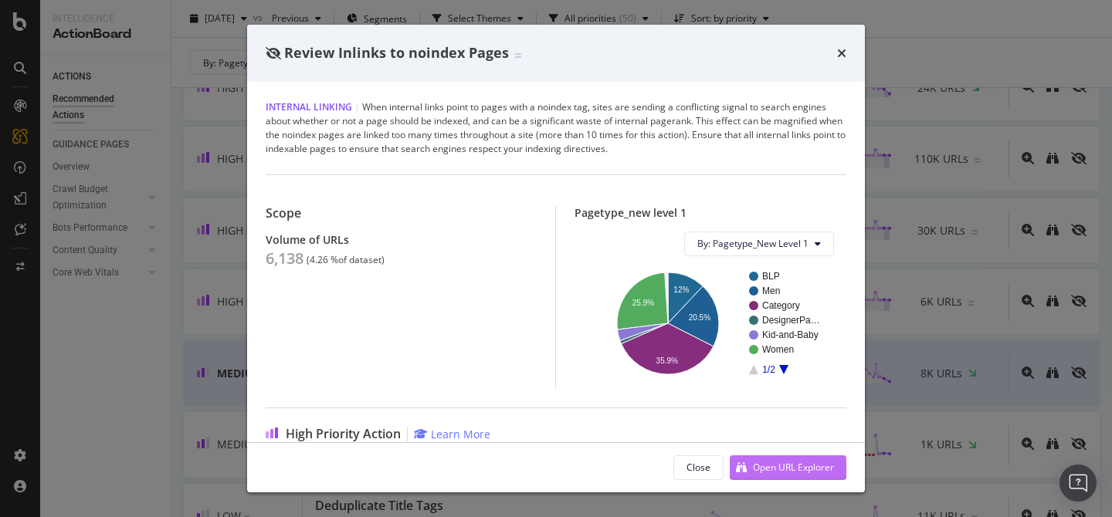
click at [792, 466] on div "Open URL Explorer" at bounding box center [793, 467] width 81 height 13
click at [843, 52] on icon "times" at bounding box center [841, 53] width 9 height 12
click at [842, 50] on div "By: Pagetype_New Level 1" at bounding box center [642, 62] width 916 height 49
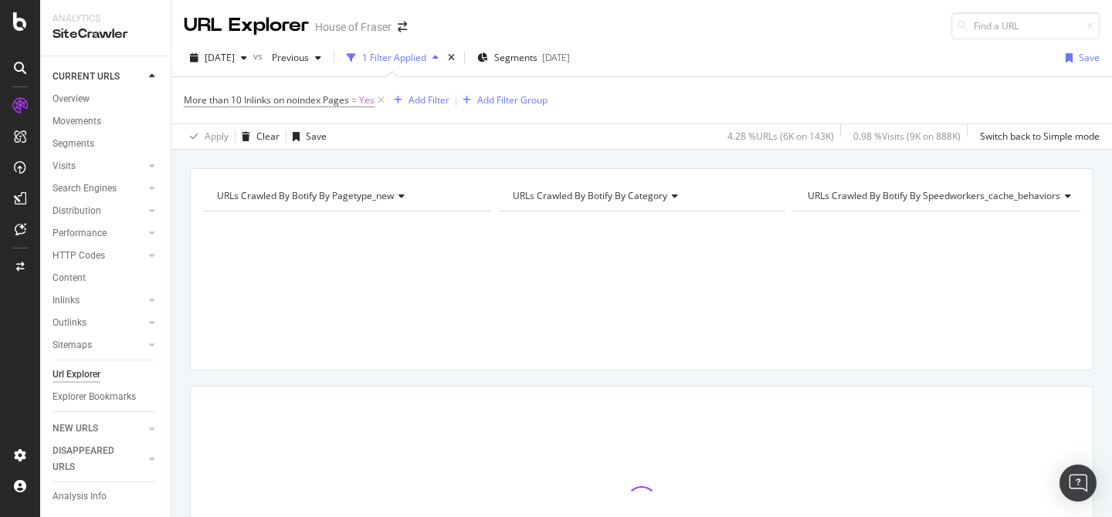
click at [14, 65] on icon at bounding box center [20, 68] width 12 height 12
